Goal: Transaction & Acquisition: Obtain resource

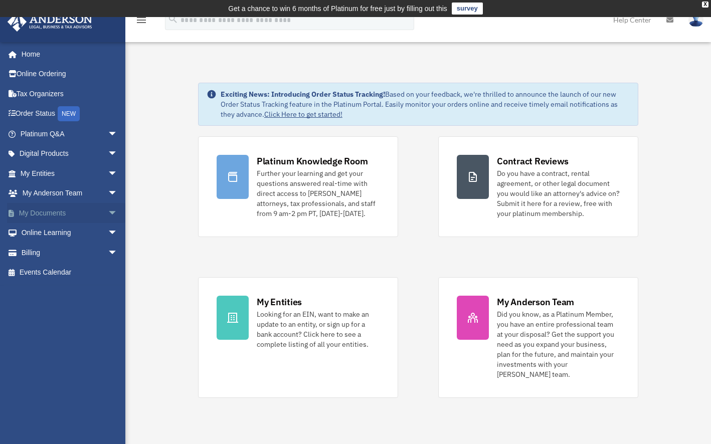
click at [46, 214] on link "My Documents arrow_drop_down" at bounding box center [70, 213] width 126 height 20
click at [108, 212] on span "arrow_drop_down" at bounding box center [118, 213] width 20 height 21
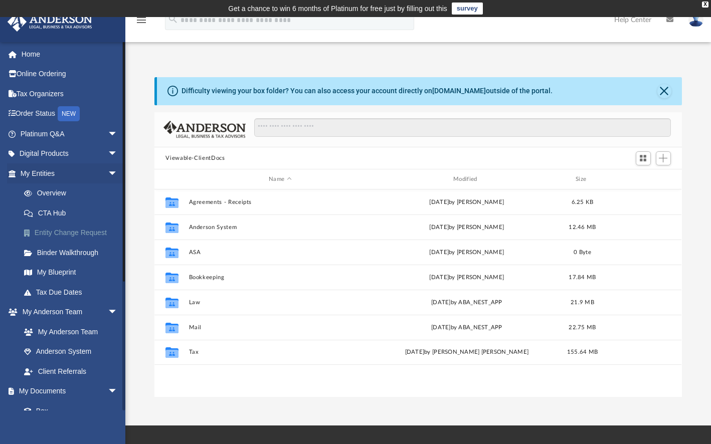
scroll to position [220, 520]
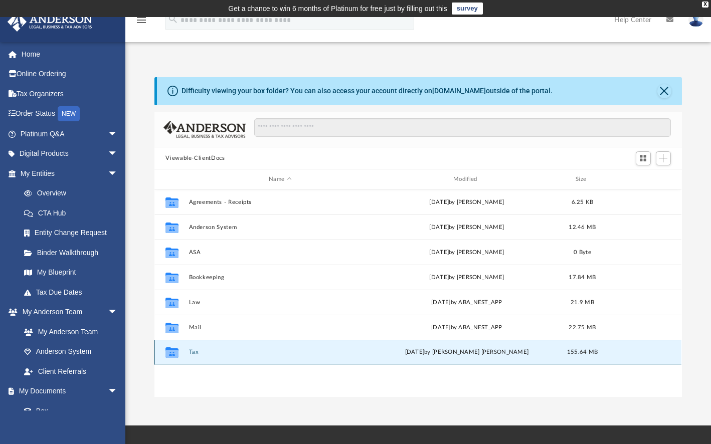
click at [194, 352] on button "Tax" at bounding box center [280, 353] width 183 height 7
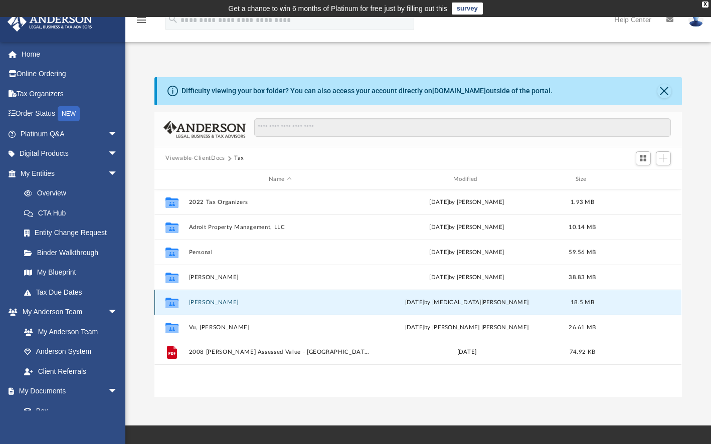
click at [204, 300] on button "[PERSON_NAME]" at bounding box center [280, 302] width 183 height 7
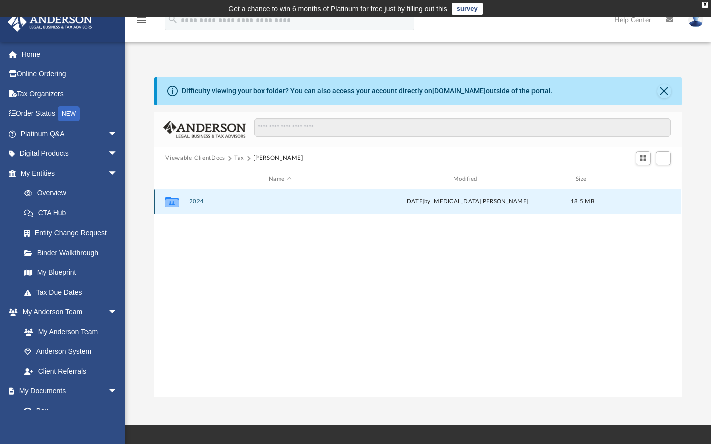
click at [196, 202] on button "2024" at bounding box center [280, 202] width 183 height 7
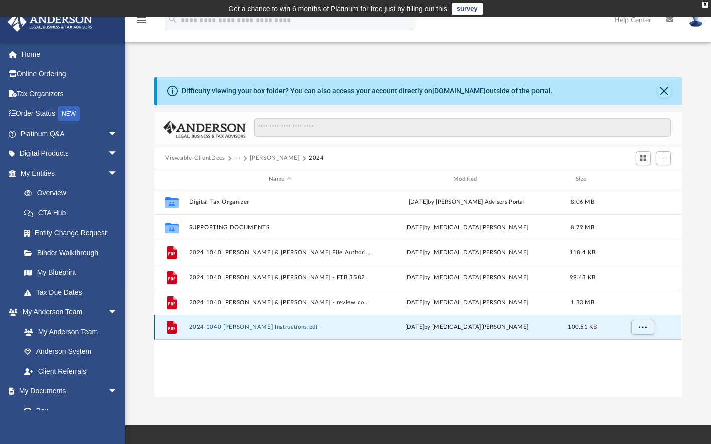
click at [263, 327] on button "2024 1040 [PERSON_NAME] Instructions.pdf" at bounding box center [280, 328] width 183 height 7
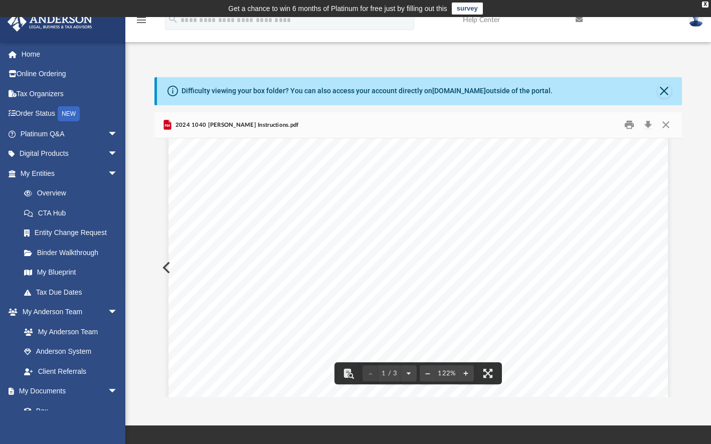
scroll to position [260, 0]
click at [668, 123] on button "Close" at bounding box center [666, 125] width 18 height 16
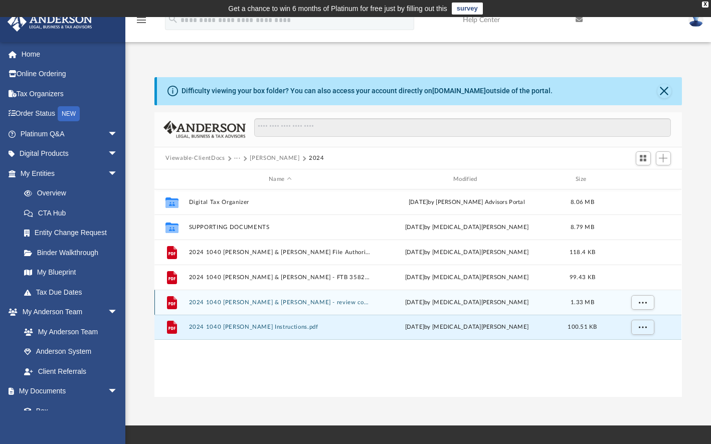
click at [258, 302] on button "2024 1040 [PERSON_NAME] & [PERSON_NAME] - review copy.pdf" at bounding box center [280, 302] width 183 height 7
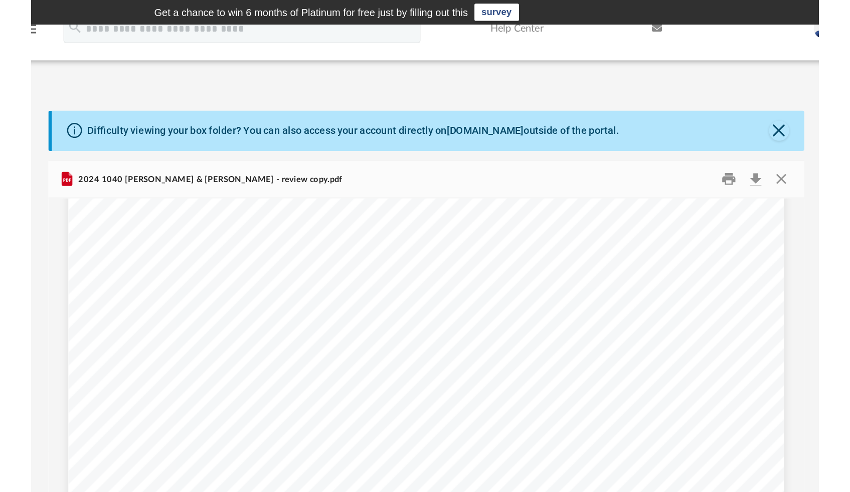
scroll to position [8804, 0]
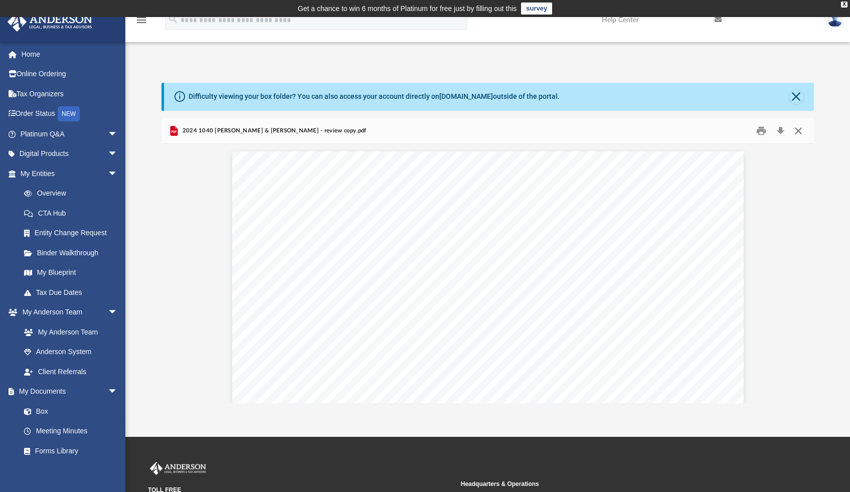
click at [718, 130] on button "Close" at bounding box center [798, 131] width 18 height 16
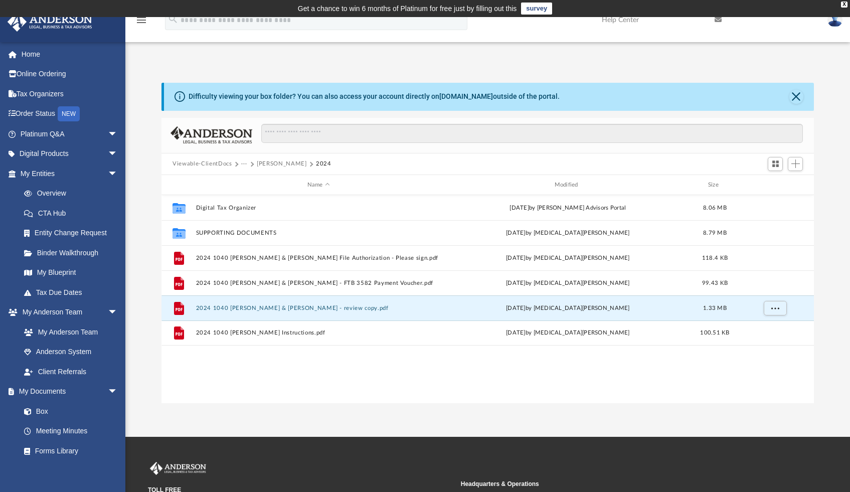
click at [718, 23] on img at bounding box center [835, 20] width 15 height 15
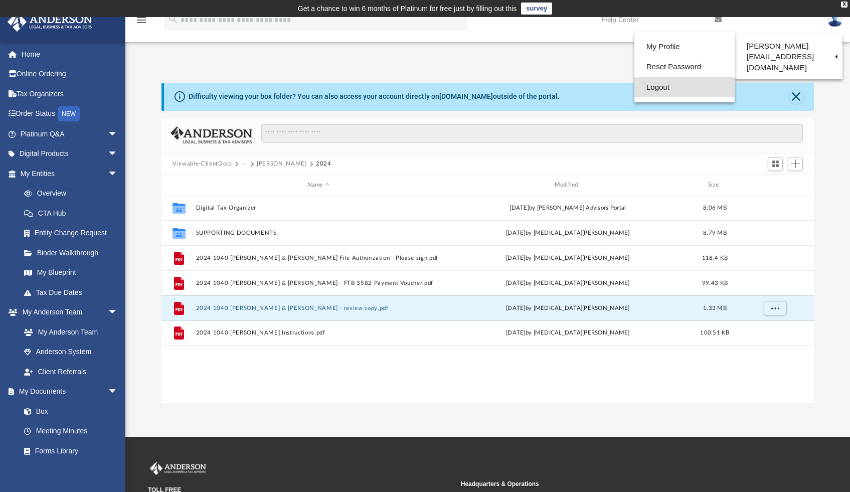
click at [660, 91] on link "Logout" at bounding box center [685, 87] width 100 height 21
